Goal: Information Seeking & Learning: Compare options

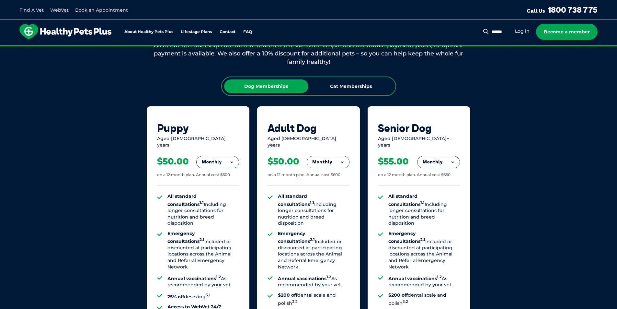
scroll to position [421, 0]
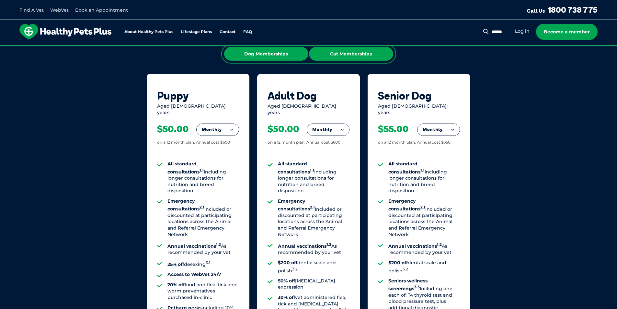
click at [355, 60] on div "Cat Memberships" at bounding box center [351, 54] width 84 height 14
click at [279, 56] on div "Dog Memberships" at bounding box center [266, 54] width 84 height 14
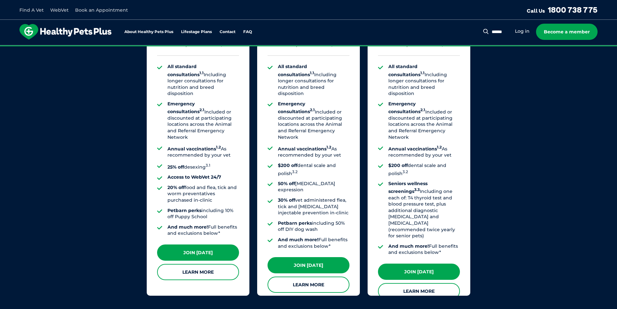
scroll to position [454, 0]
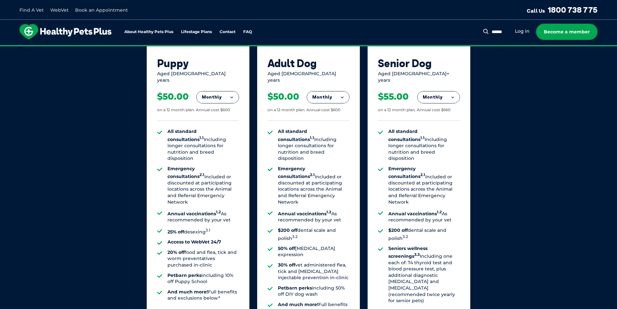
click at [333, 91] on button "Monthly" at bounding box center [328, 97] width 42 height 12
click at [327, 107] on li "Fortnightly" at bounding box center [328, 111] width 42 height 16
click at [325, 84] on div "$23.08 on a 12 month plan. Annual cost $600" at bounding box center [309, 101] width 82 height 37
click at [324, 92] on button "Fortnightly" at bounding box center [327, 97] width 46 height 12
click at [321, 119] on li "Monthly" at bounding box center [327, 126] width 46 height 15
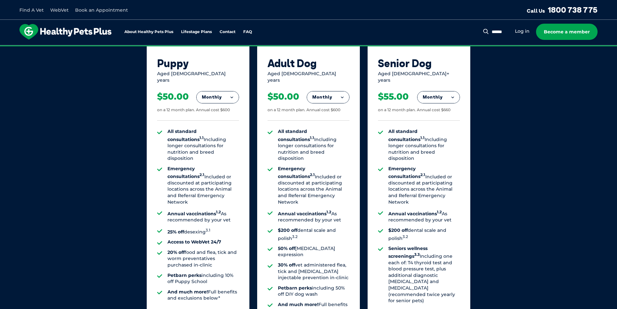
scroll to position [519, 0]
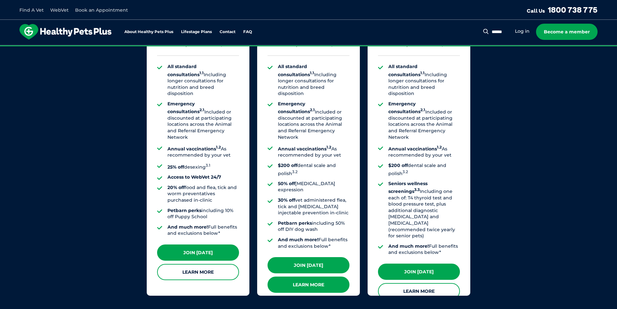
click at [319, 276] on link "Learn More" at bounding box center [309, 284] width 82 height 16
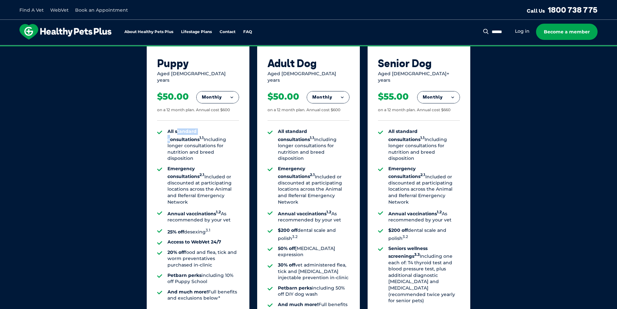
drag, startPoint x: 177, startPoint y: 127, endPoint x: 200, endPoint y: 128, distance: 23.0
click at [200, 128] on strong "All standard consultations 1.1" at bounding box center [186, 135] width 36 height 14
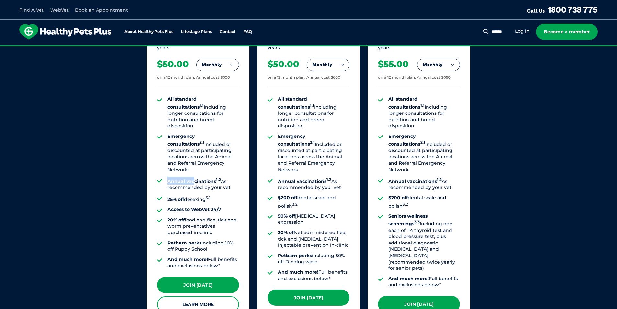
drag, startPoint x: 168, startPoint y: 161, endPoint x: 197, endPoint y: 163, distance: 29.3
click at [197, 178] on strong "Annual vaccinations 1.2" at bounding box center [194, 181] width 53 height 6
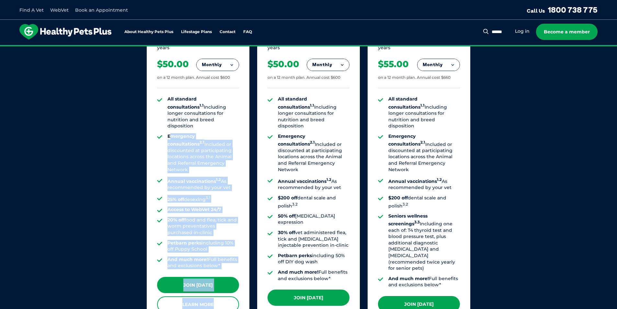
drag, startPoint x: 172, startPoint y: 127, endPoint x: 240, endPoint y: 132, distance: 68.6
click at [240, 132] on div "Puppy Aged 0-1 years Monthly Fortnightly Monthly Yearly $23.08 on a 12 month pl…" at bounding box center [198, 168] width 103 height 319
click at [205, 133] on strong "Emergency consultations 2.1" at bounding box center [186, 140] width 37 height 14
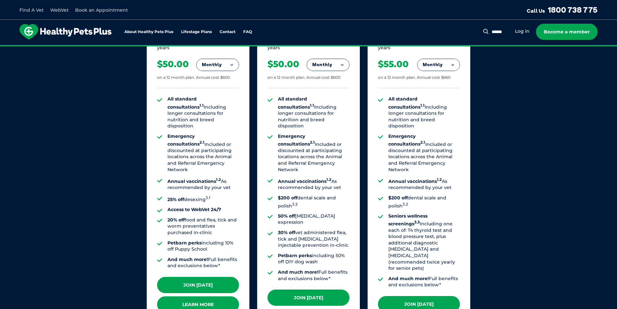
click at [188, 296] on link "Learn More" at bounding box center [198, 304] width 82 height 16
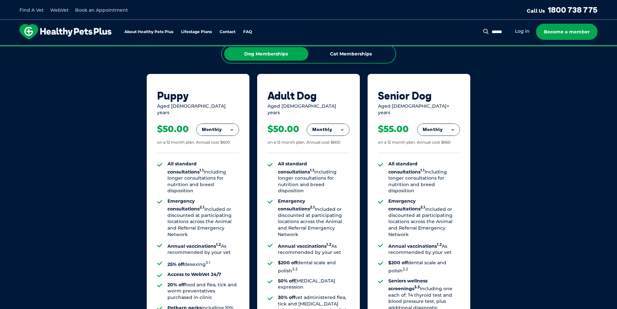
scroll to position [519, 0]
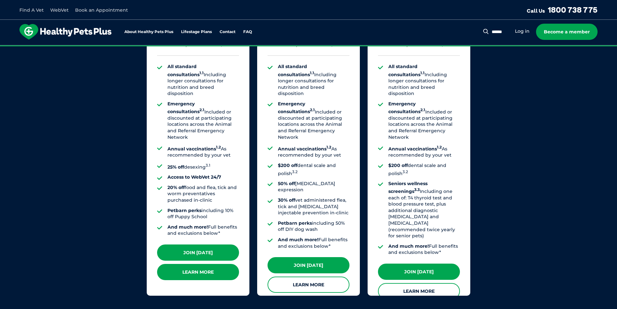
click at [201, 273] on link "Learn More" at bounding box center [198, 272] width 82 height 16
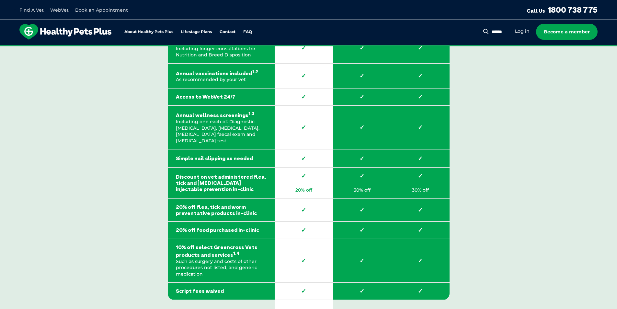
scroll to position [908, 0]
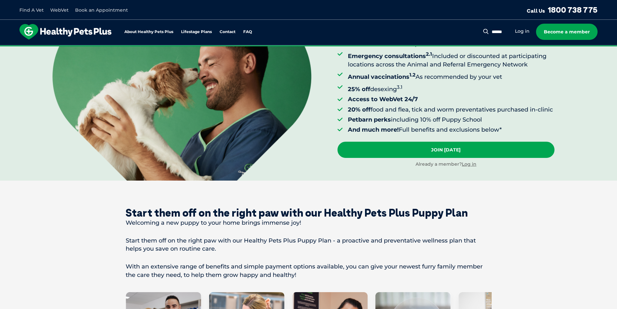
scroll to position [259, 0]
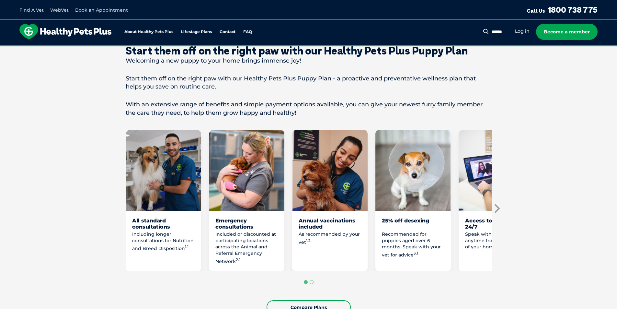
click at [499, 213] on icon "Next slide" at bounding box center [497, 209] width 10 height 10
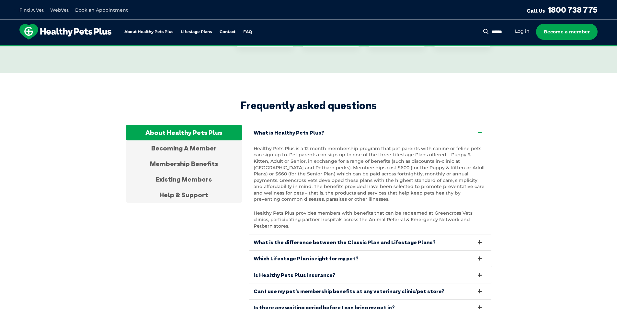
scroll to position [2107, 0]
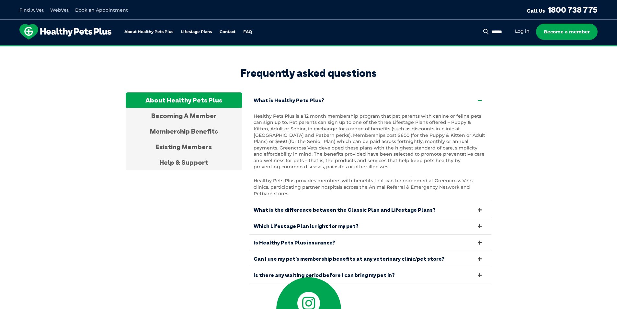
click at [289, 235] on link "Is Healthy Pets Plus insurance?" at bounding box center [370, 243] width 243 height 16
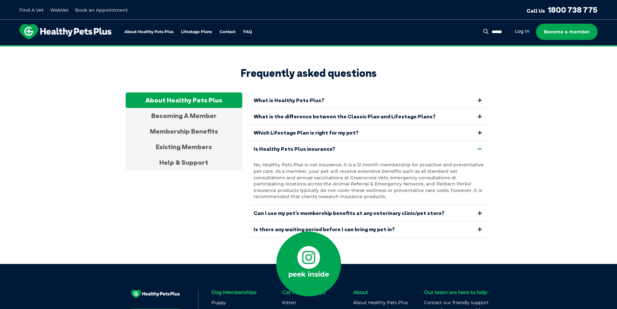
click at [309, 141] on link "Is Healthy Pets Plus insurance?" at bounding box center [370, 149] width 243 height 16
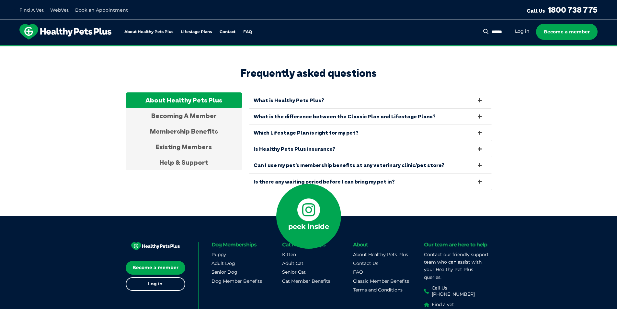
click at [270, 174] on link "Is there any waiting period before I can bring my pet in?" at bounding box center [370, 182] width 243 height 16
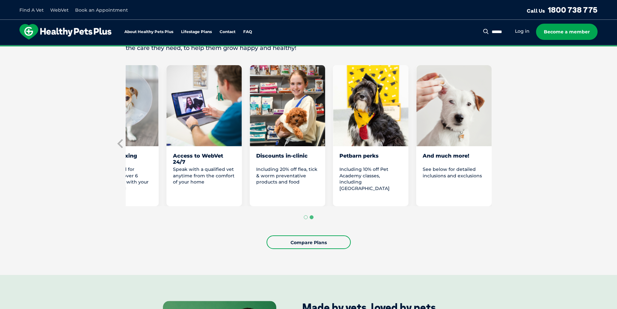
scroll to position [389, 0]
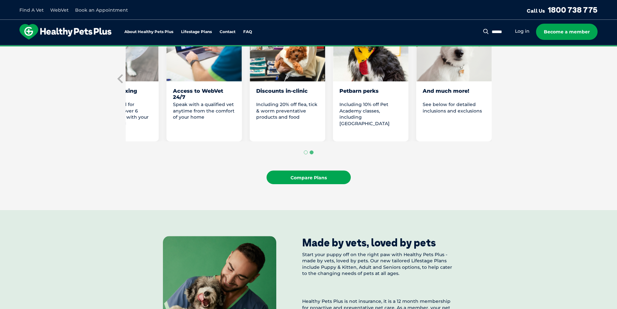
click at [312, 184] on link "Compare Plans" at bounding box center [309, 177] width 84 height 14
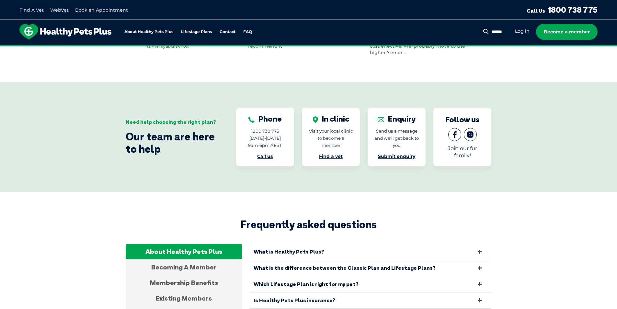
scroll to position [2053, 0]
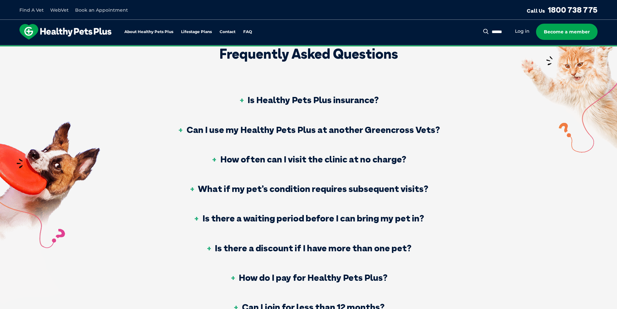
scroll to position [227, 0]
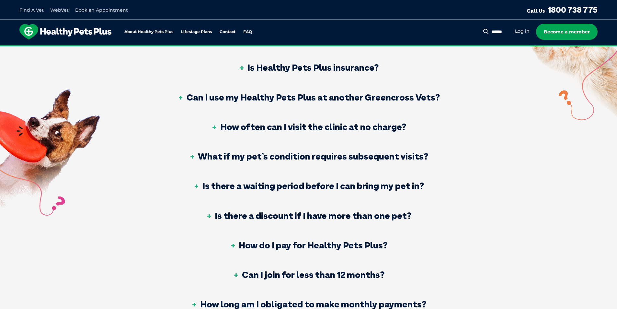
click at [274, 157] on h3 "What if my pet’s condition requires subsequent visits?" at bounding box center [309, 156] width 240 height 9
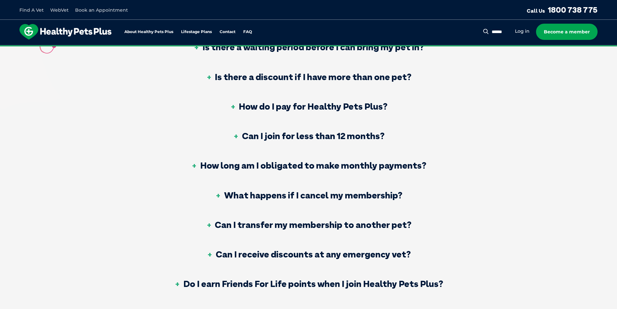
scroll to position [421, 0]
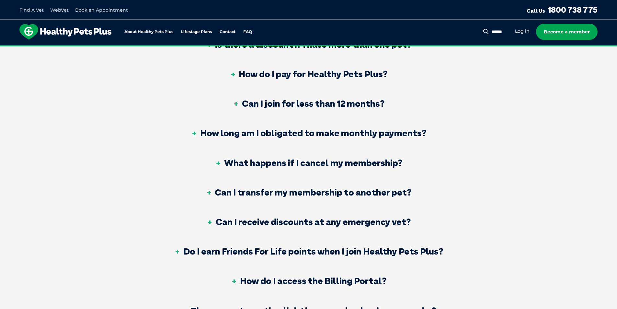
click at [263, 134] on h3 "How long am I obligated to make monthly payments?" at bounding box center [308, 132] width 235 height 9
